Goal: Task Accomplishment & Management: Manage account settings

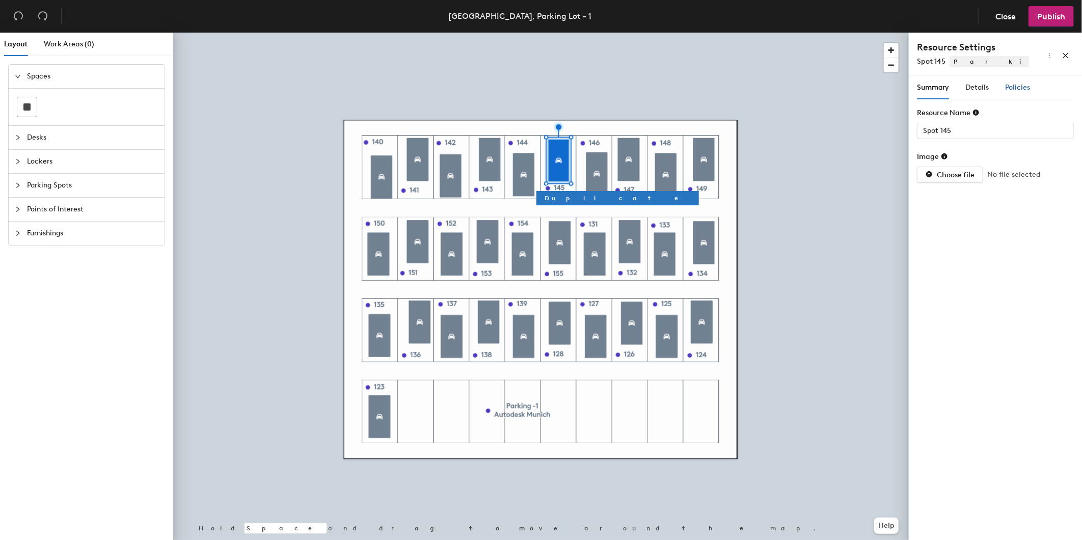
click at [1018, 88] on span "Policies" at bounding box center [1017, 87] width 25 height 9
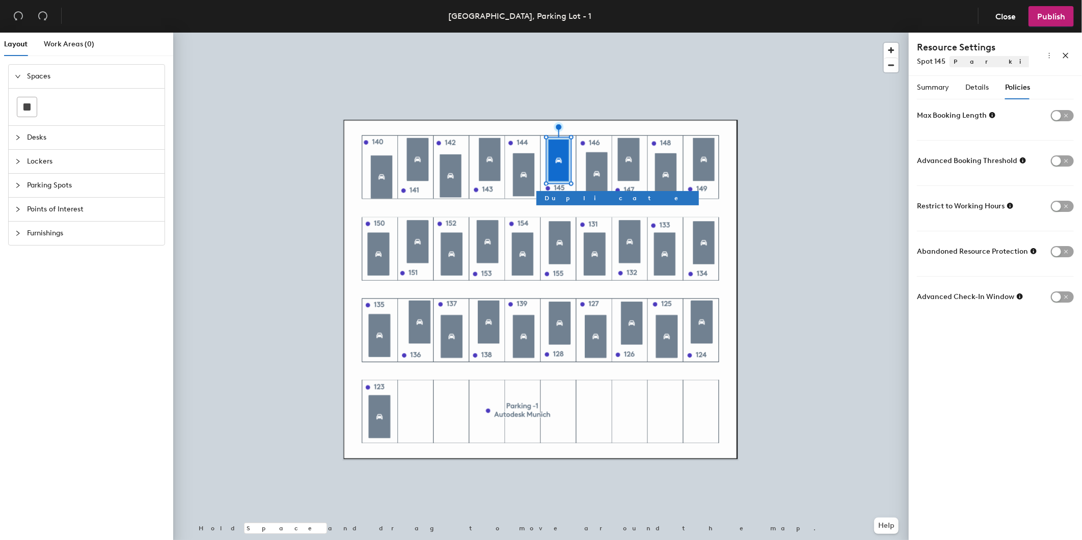
click at [1031, 250] on icon at bounding box center [1034, 251] width 6 height 6
click at [976, 332] on div "Summary Details Policies Resource Name Spot 145 Image Choose file No file selec…" at bounding box center [995, 310] width 173 height 468
click at [1071, 200] on icon "button" at bounding box center [1071, 201] width 7 height 7
click at [1071, 115] on span "button" at bounding box center [1062, 115] width 23 height 11
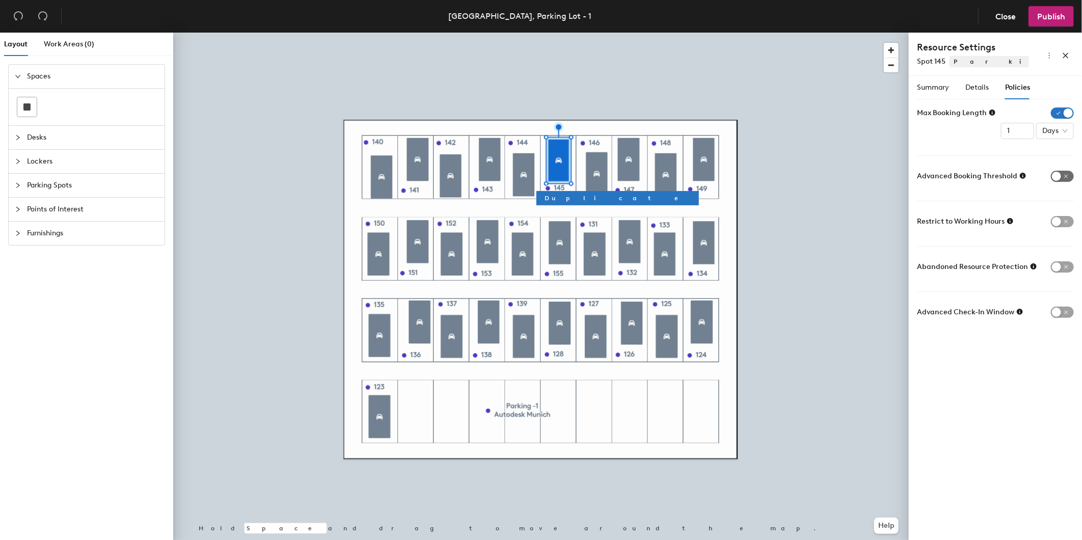
click at [1065, 171] on span "button" at bounding box center [1062, 176] width 23 height 11
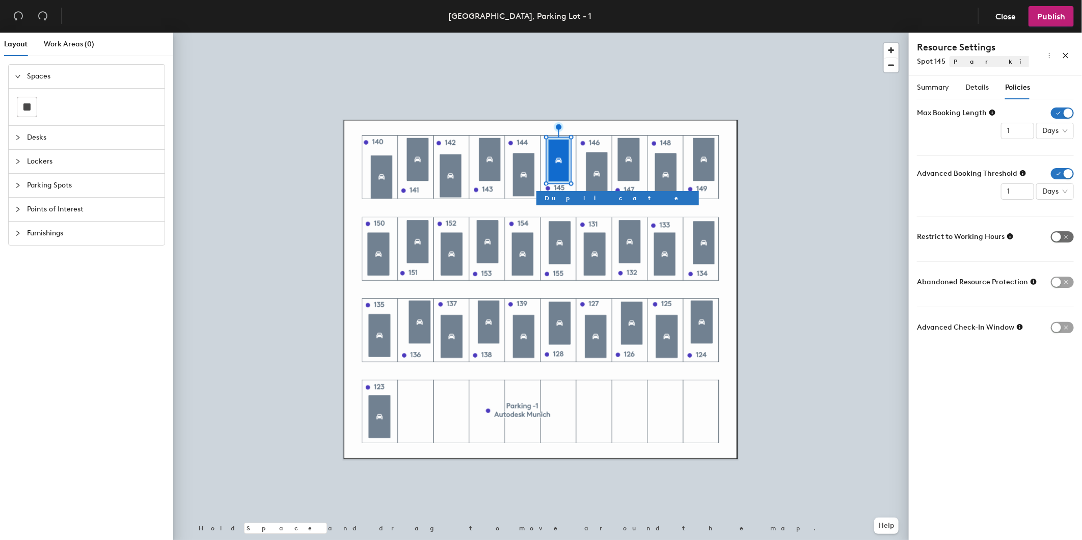
click at [1067, 236] on span "button" at bounding box center [1062, 236] width 23 height 11
click at [1056, 236] on span "button" at bounding box center [1062, 236] width 23 height 11
click at [1070, 279] on span "button" at bounding box center [1062, 282] width 23 height 11
click at [1075, 342] on div "Summary Details Policies Resource Name Spot 145 Image Choose file No file selec…" at bounding box center [995, 310] width 173 height 468
click at [1068, 342] on span "button" at bounding box center [1062, 342] width 23 height 11
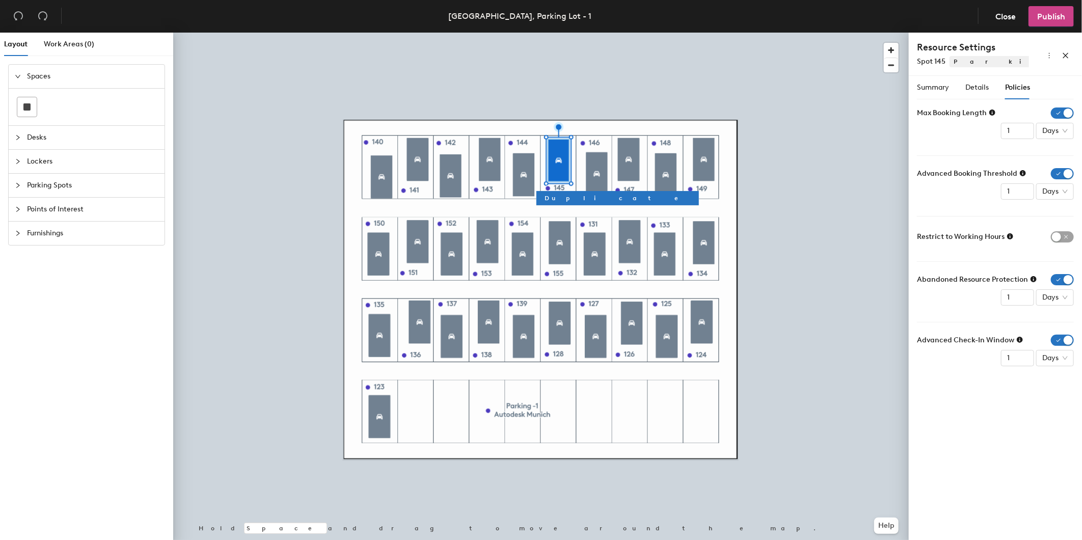
click at [1056, 16] on span "Publish" at bounding box center [1051, 17] width 28 height 10
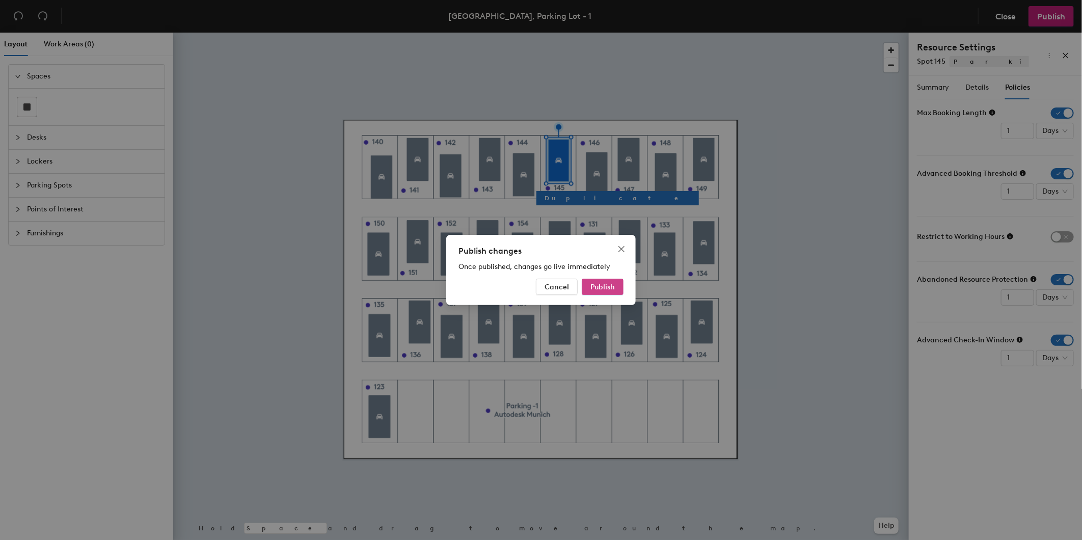
click at [591, 288] on span "Publish" at bounding box center [602, 287] width 24 height 9
